Goal: Information Seeking & Learning: Learn about a topic

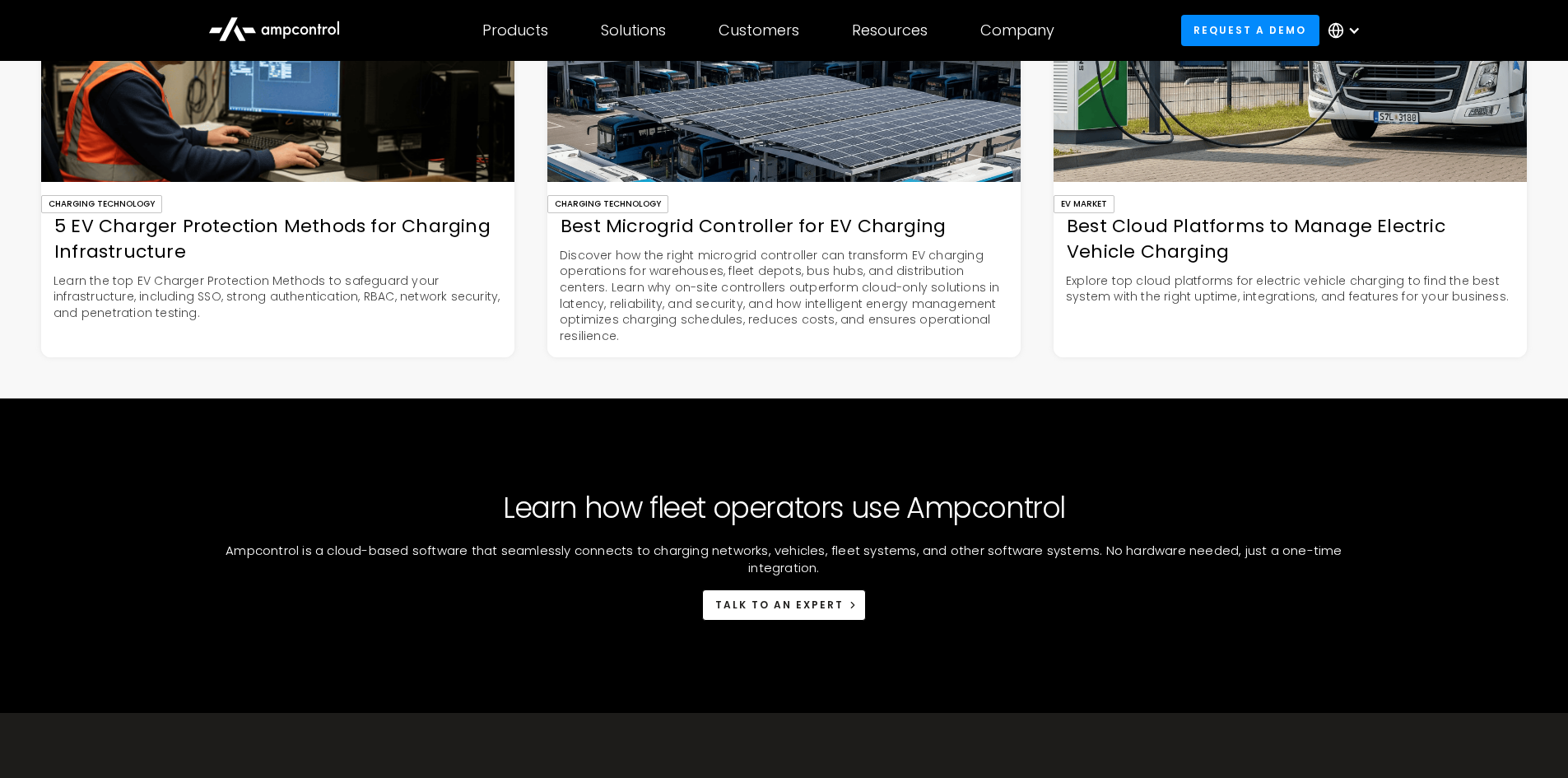
scroll to position [6832, 0]
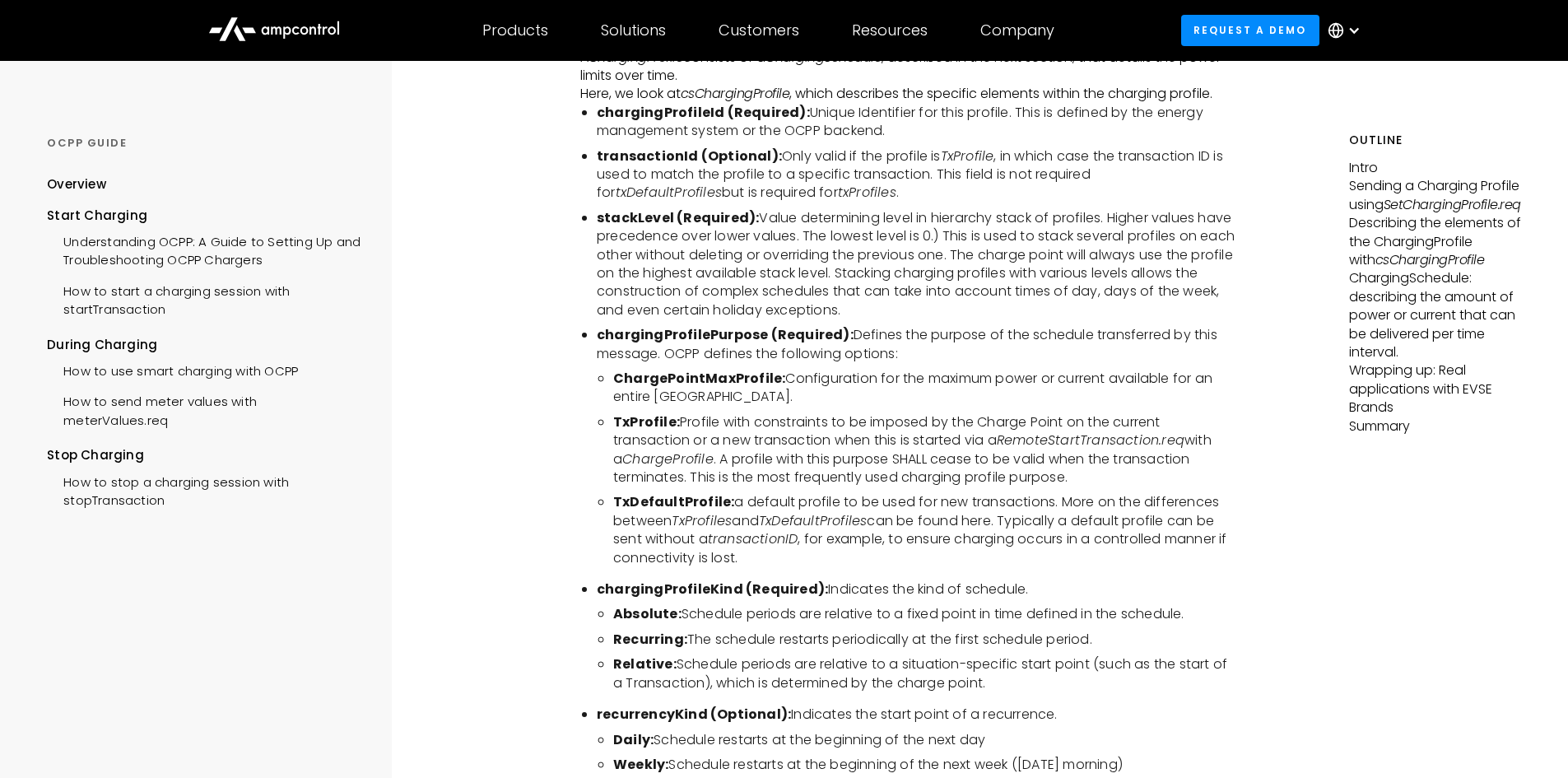
scroll to position [3293, 0]
